Goal: Information Seeking & Learning: Learn about a topic

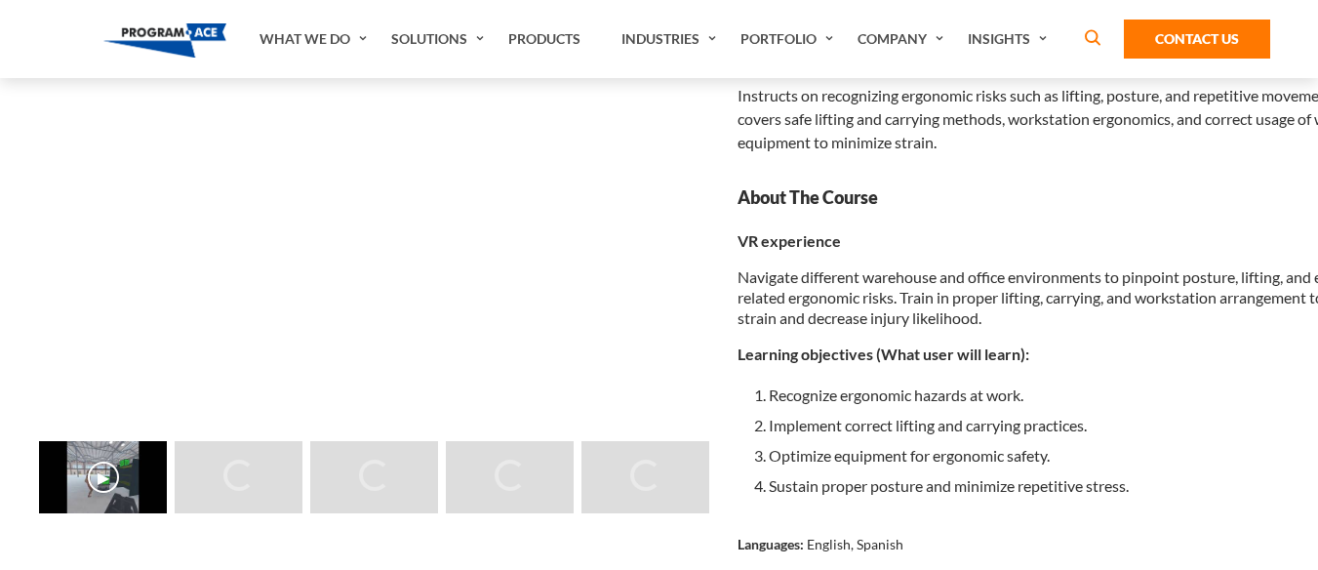
scroll to position [98, 0]
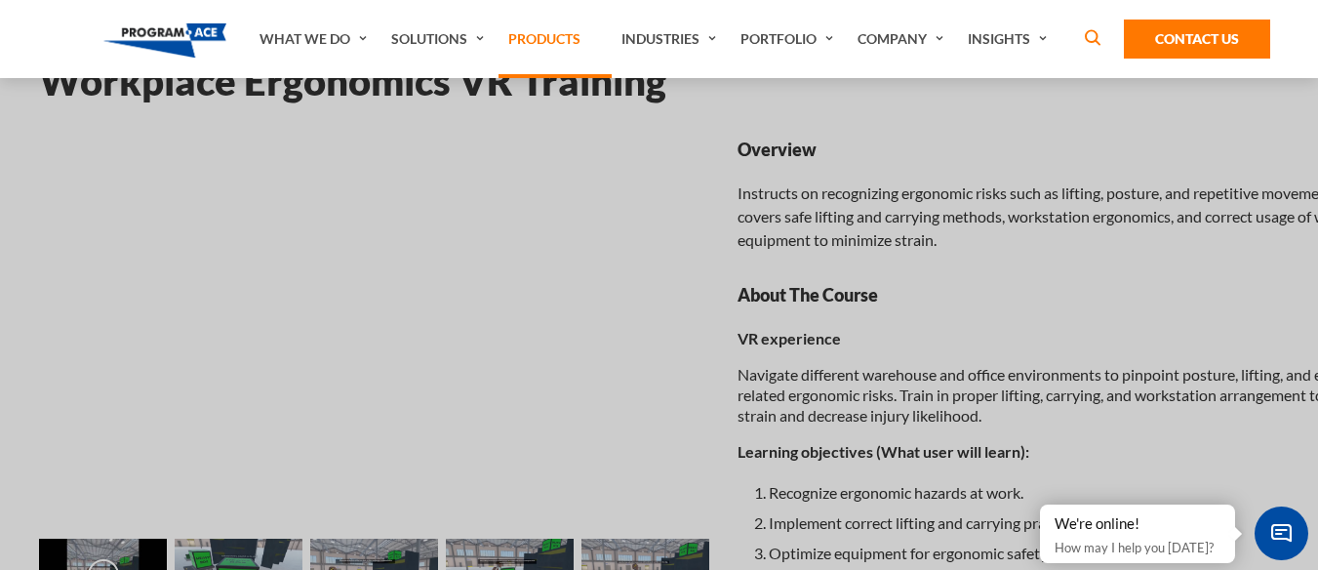
click at [545, 23] on link "Products" at bounding box center [554, 39] width 113 height 78
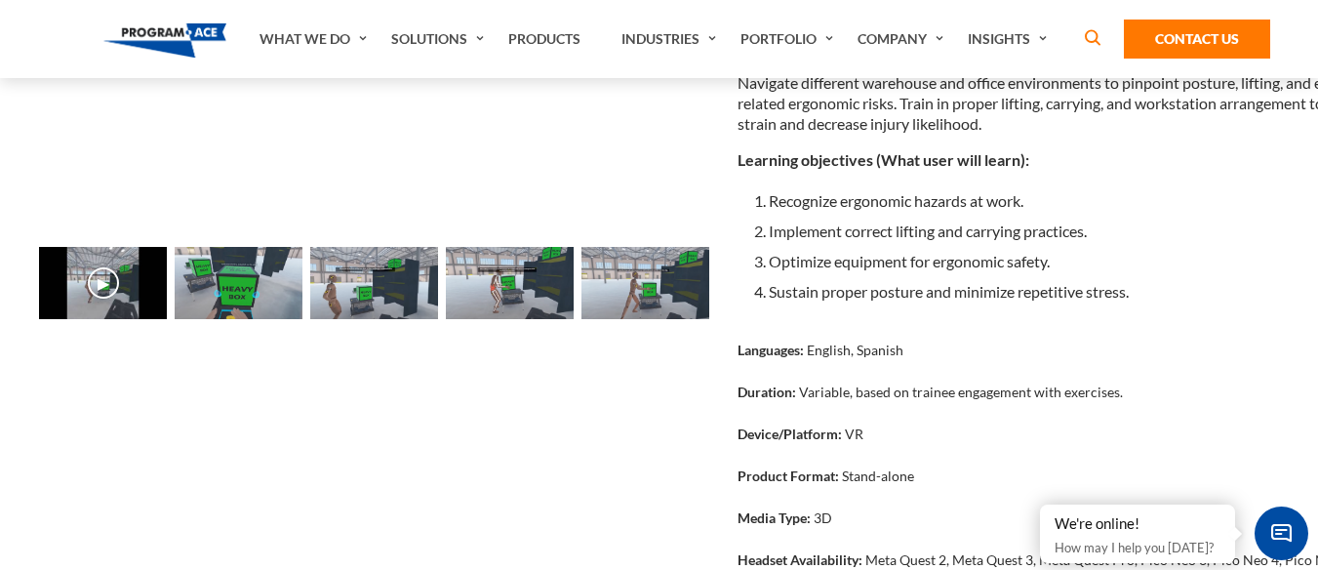
scroll to position [390, 0]
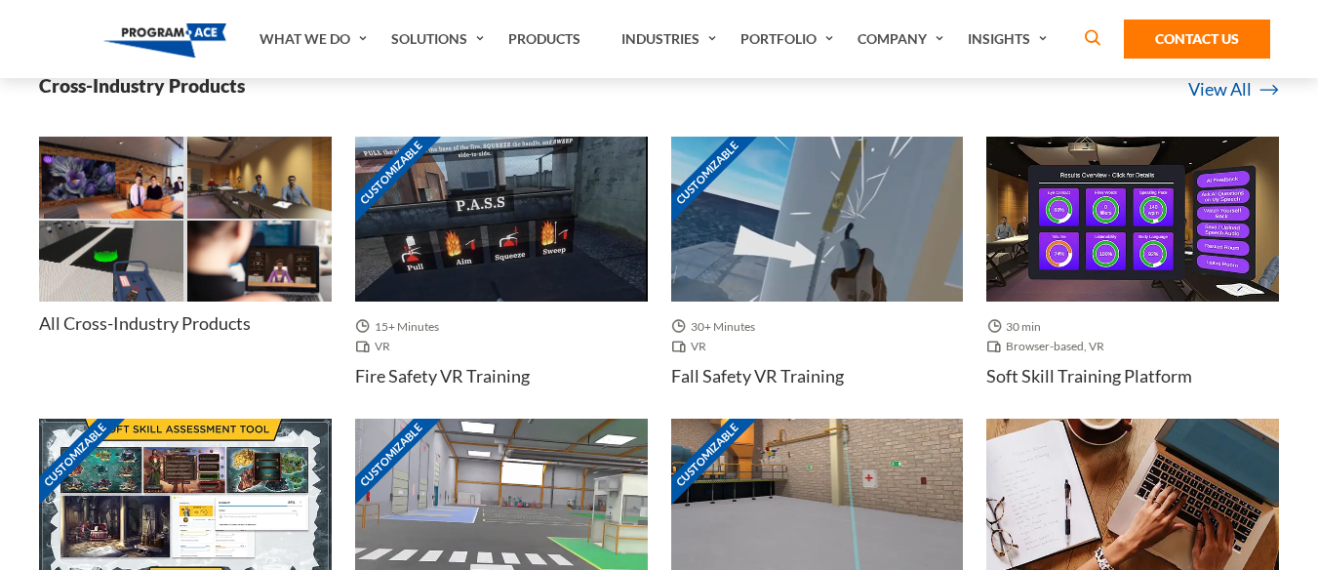
scroll to position [780, 0]
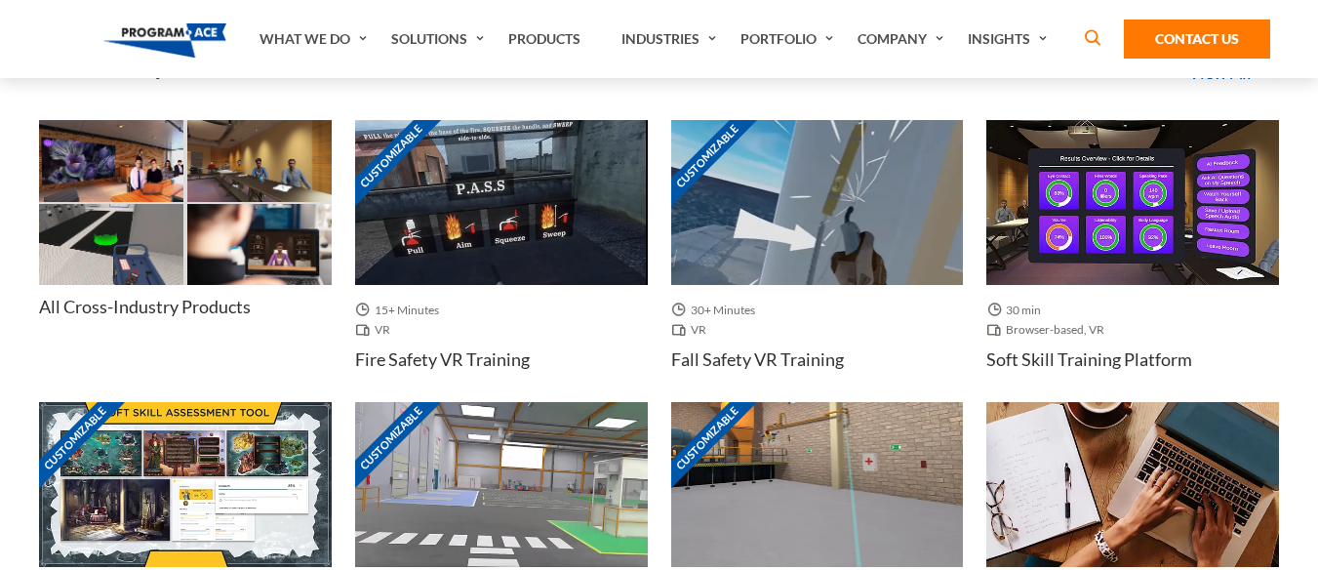
click at [499, 205] on img at bounding box center [501, 202] width 293 height 165
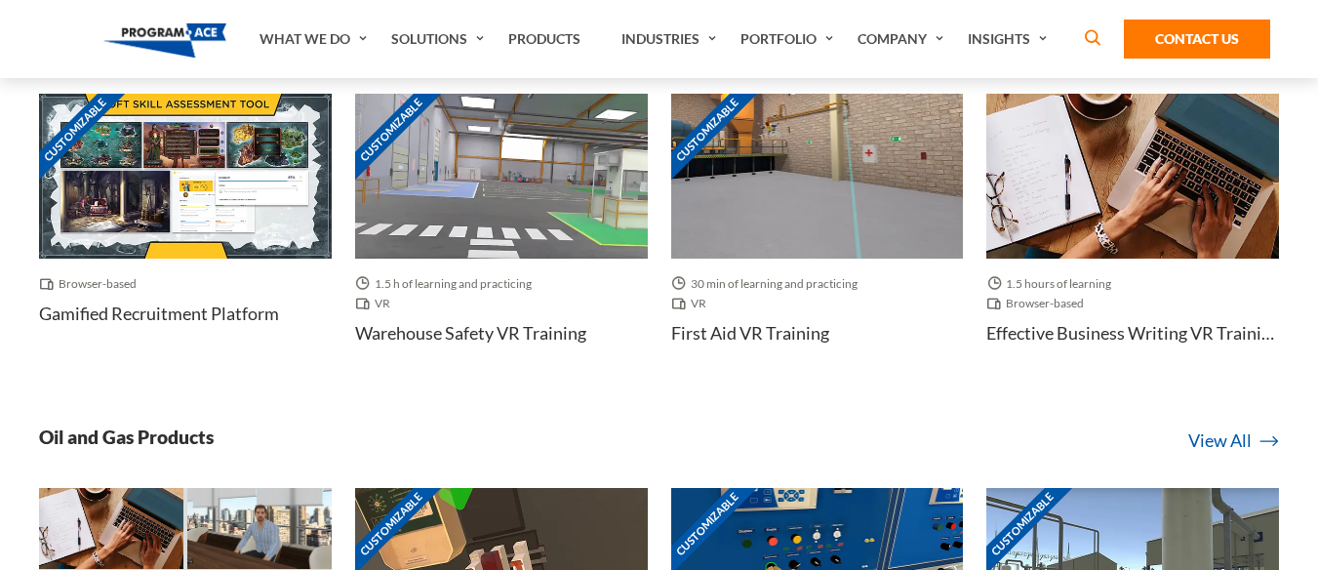
scroll to position [1073, 0]
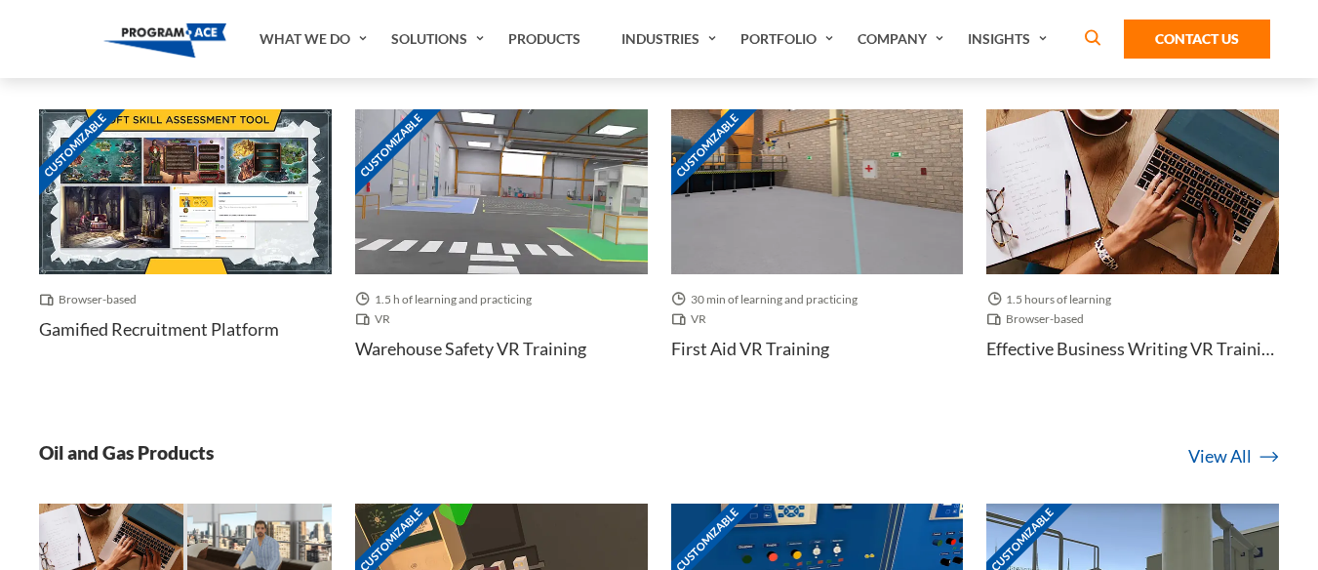
click at [739, 351] on h4 "First Aid VR Training" at bounding box center [750, 348] width 158 height 24
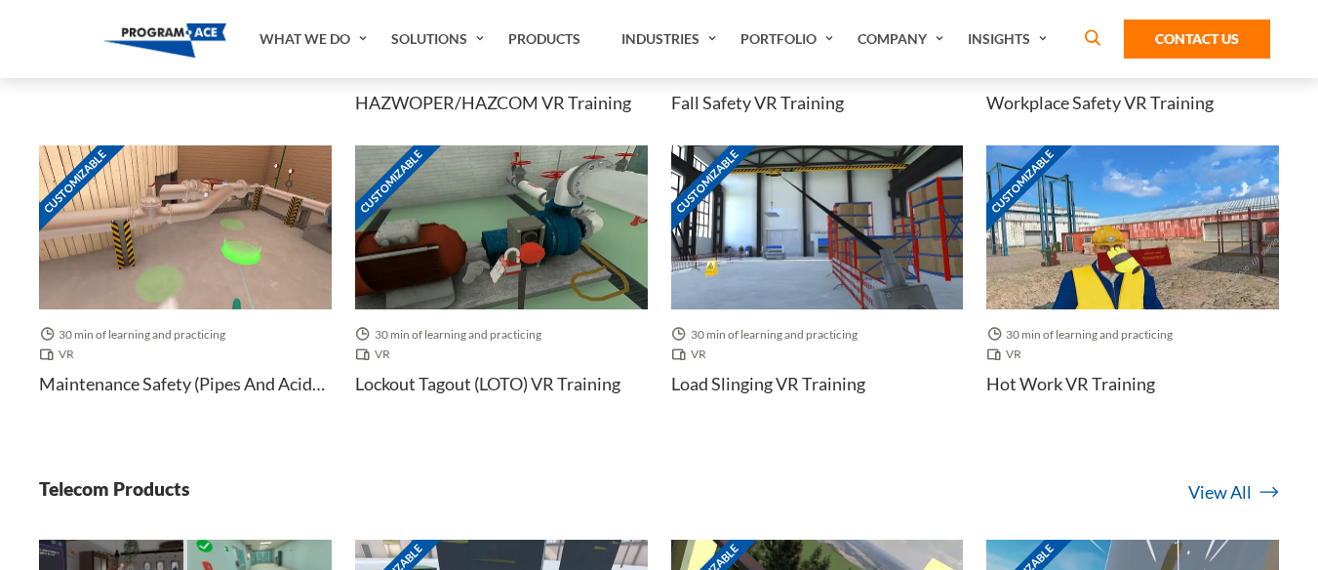
scroll to position [3023, 0]
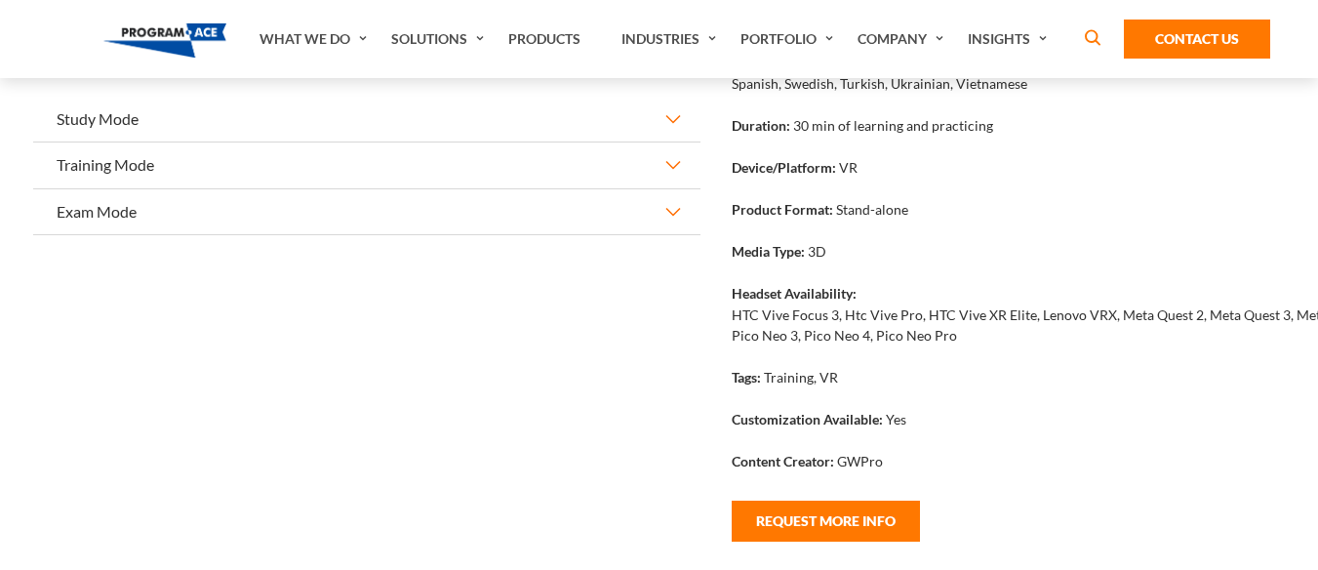
scroll to position [488, 6]
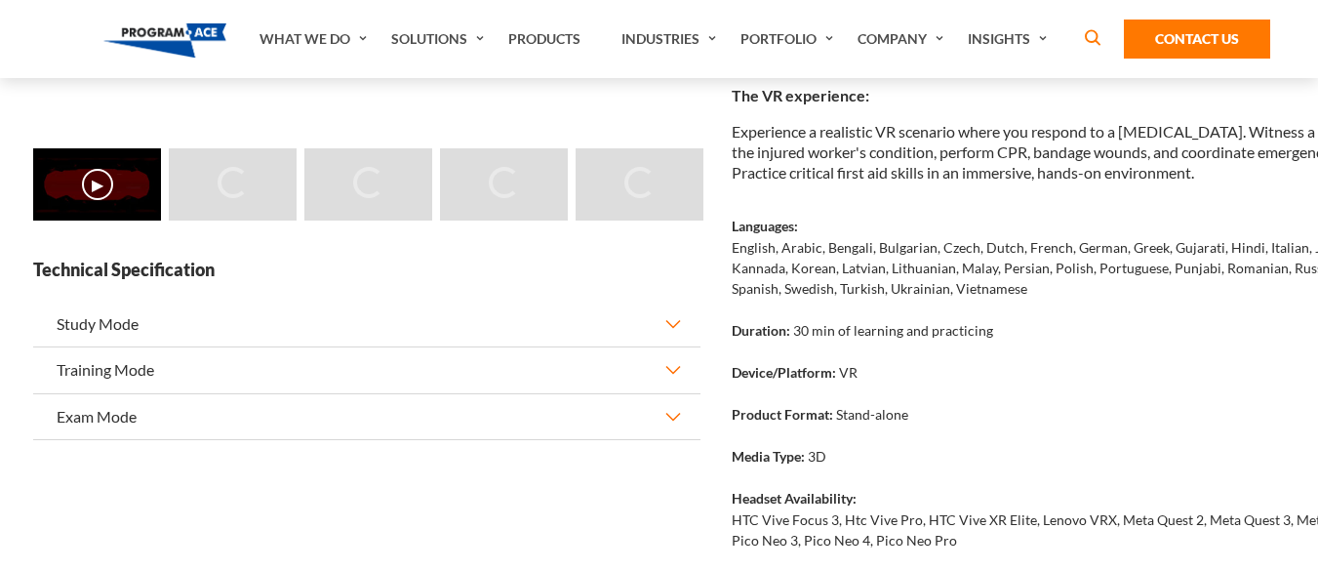
click at [667, 330] on button "Study Mode" at bounding box center [366, 323] width 667 height 45
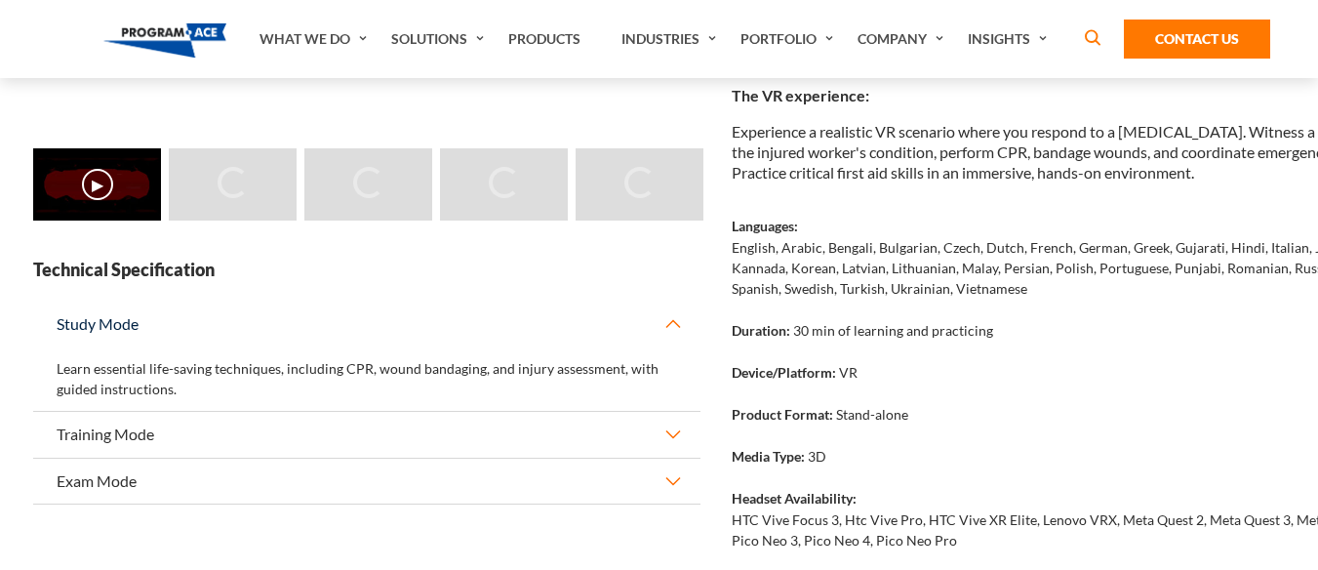
click at [679, 426] on button "Training Mode" at bounding box center [366, 434] width 667 height 45
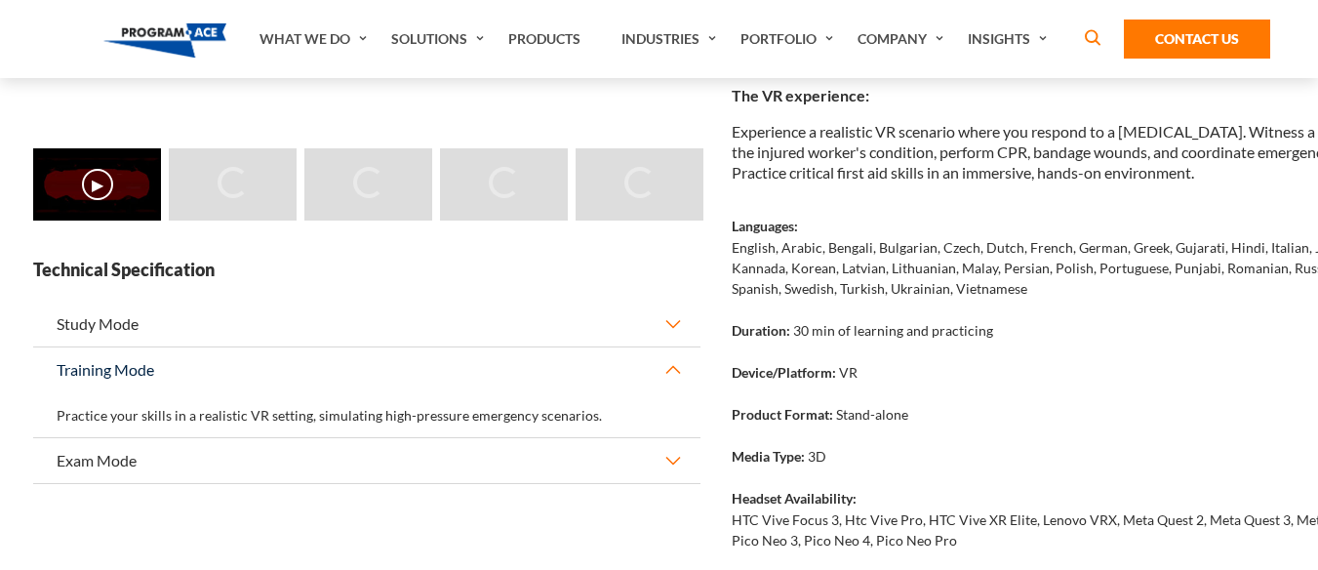
click at [656, 456] on button "Exam Mode" at bounding box center [366, 460] width 667 height 45
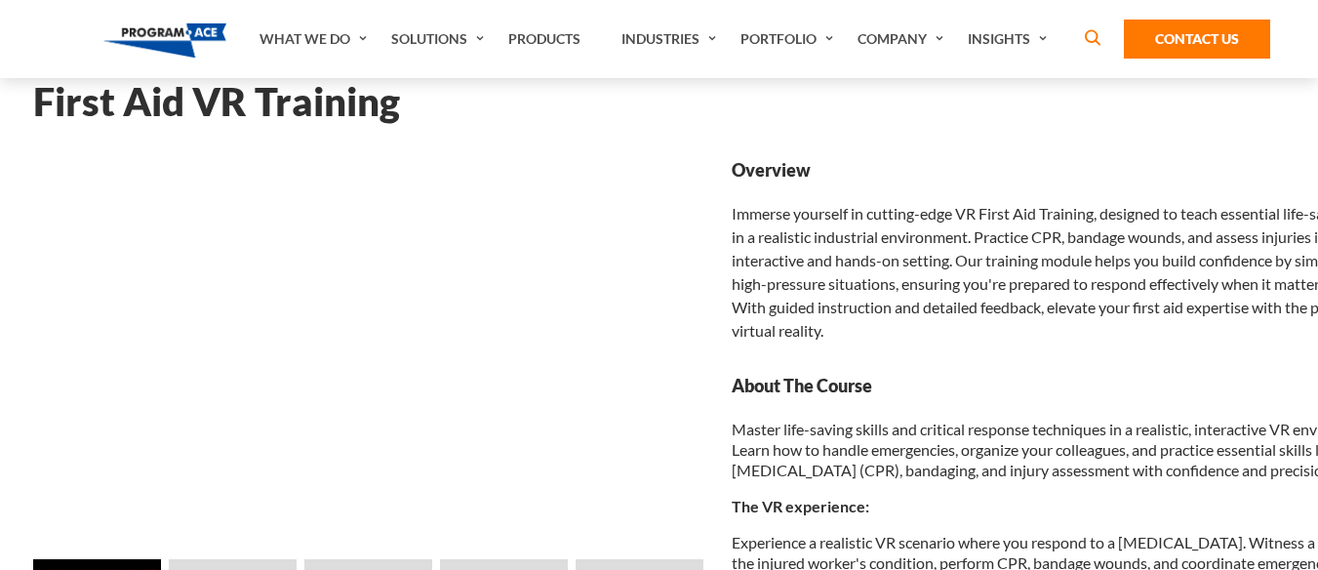
scroll to position [195, 6]
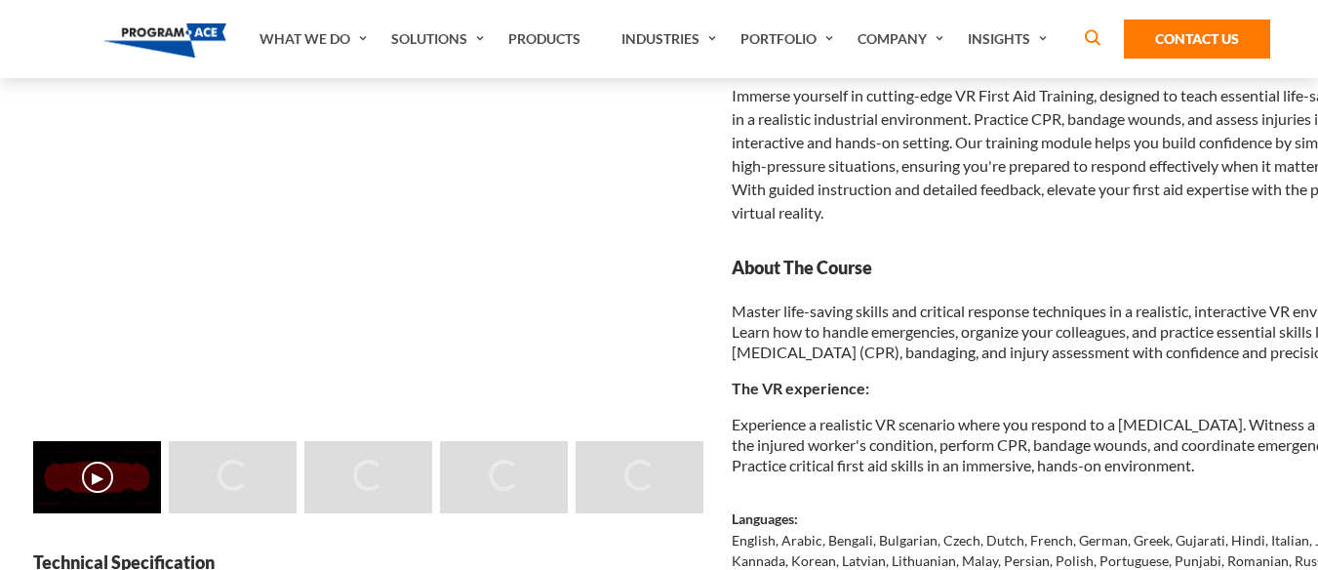
click at [161, 42] on img at bounding box center [165, 40] width 124 height 34
